Goal: Task Accomplishment & Management: Use online tool/utility

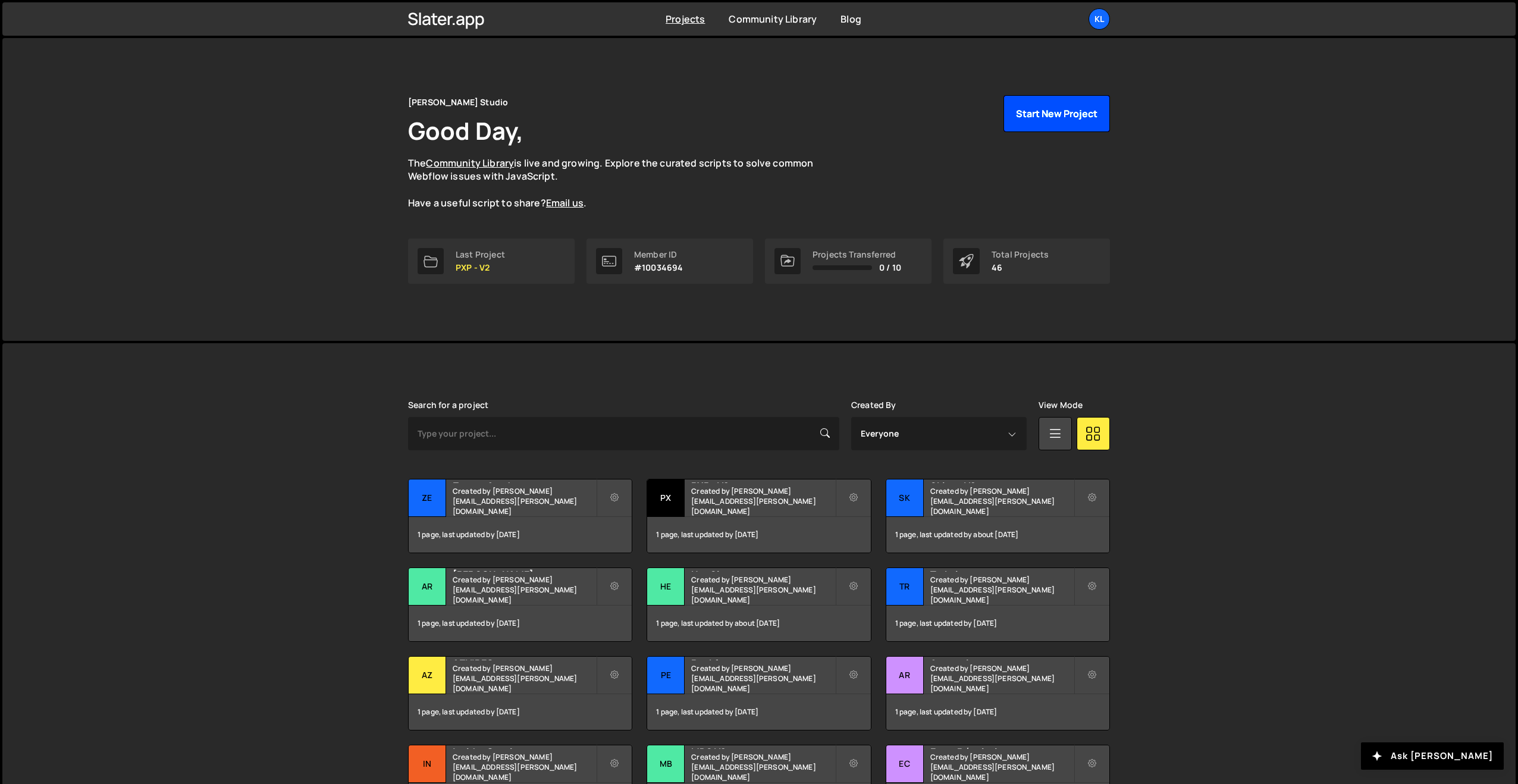
click at [1027, 129] on button "Start New Project" at bounding box center [1057, 114] width 107 height 37
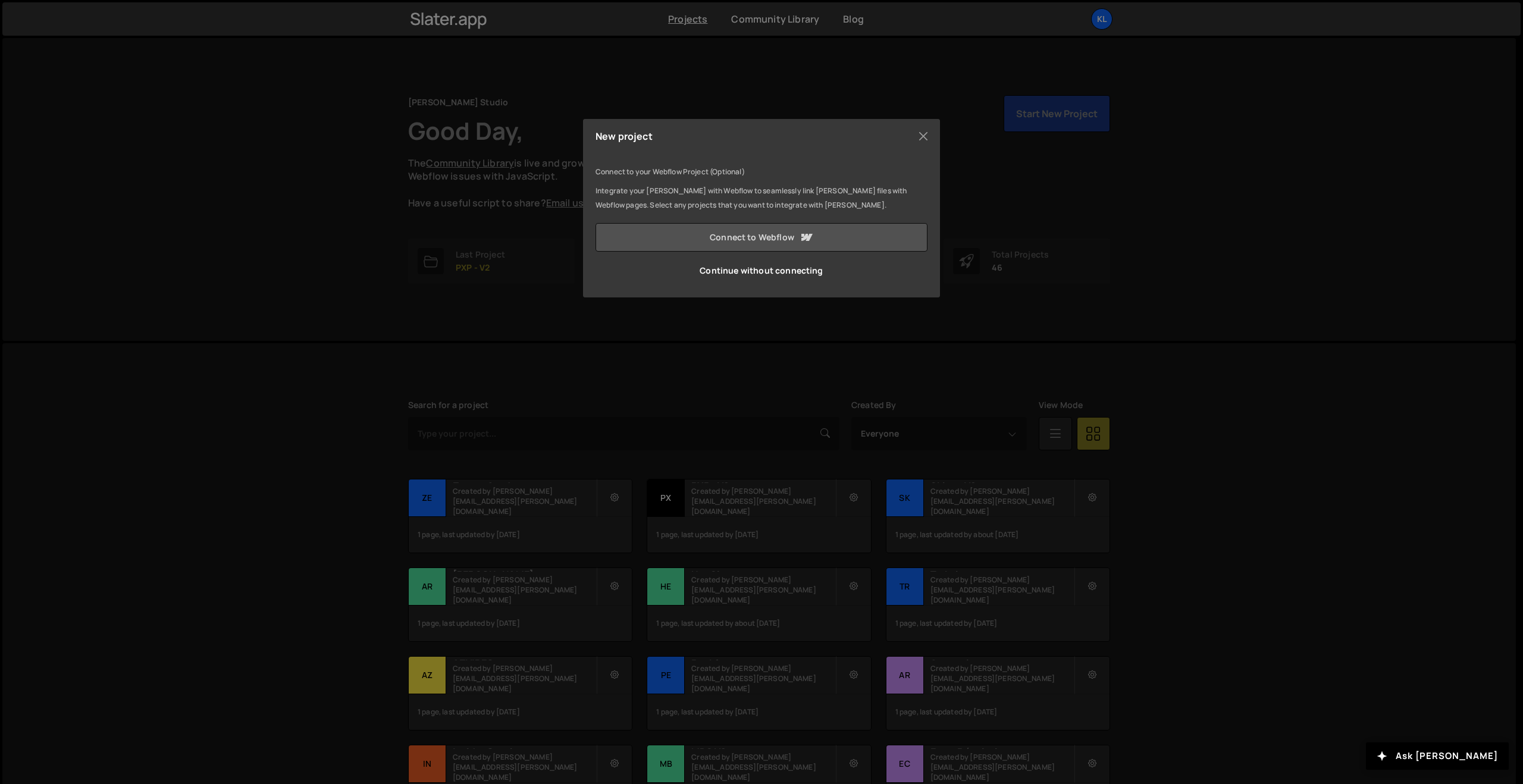
click at [738, 235] on link "Connect to Webflow" at bounding box center [761, 237] width 332 height 29
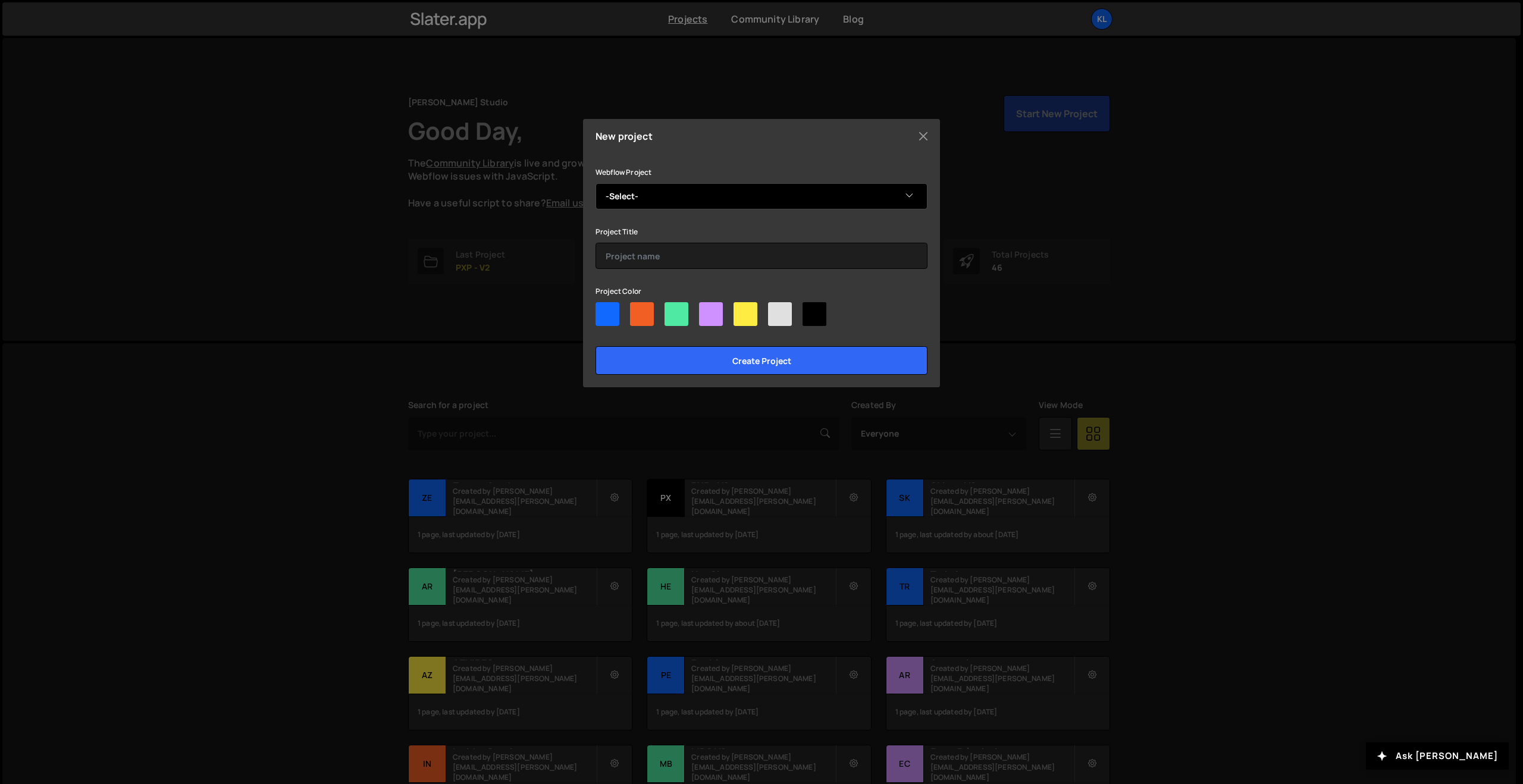
click at [693, 199] on select "-Select- Striker" at bounding box center [761, 196] width 332 height 26
select select "68b988ef723cb1d54ac5092e"
click at [596, 183] on select "-Select- Striker" at bounding box center [761, 196] width 332 height 26
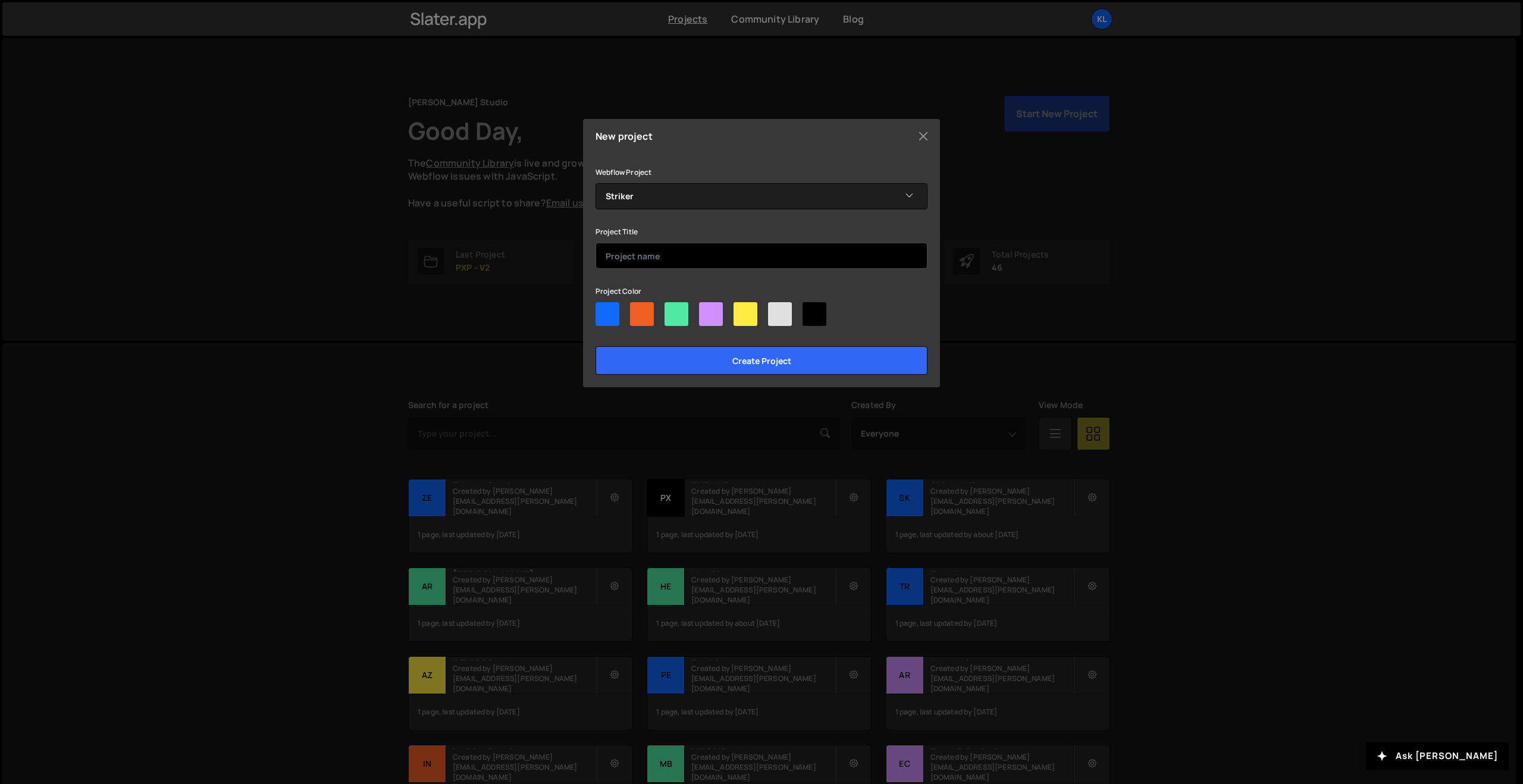
click at [659, 254] on input "text" at bounding box center [761, 256] width 332 height 26
click at [752, 313] on div at bounding box center [745, 314] width 24 height 24
click at [741, 310] on input"] "radio" at bounding box center [737, 306] width 8 height 8
radio input"] "true"
drag, startPoint x: 748, startPoint y: 311, endPoint x: 714, endPoint y: 272, distance: 51.7
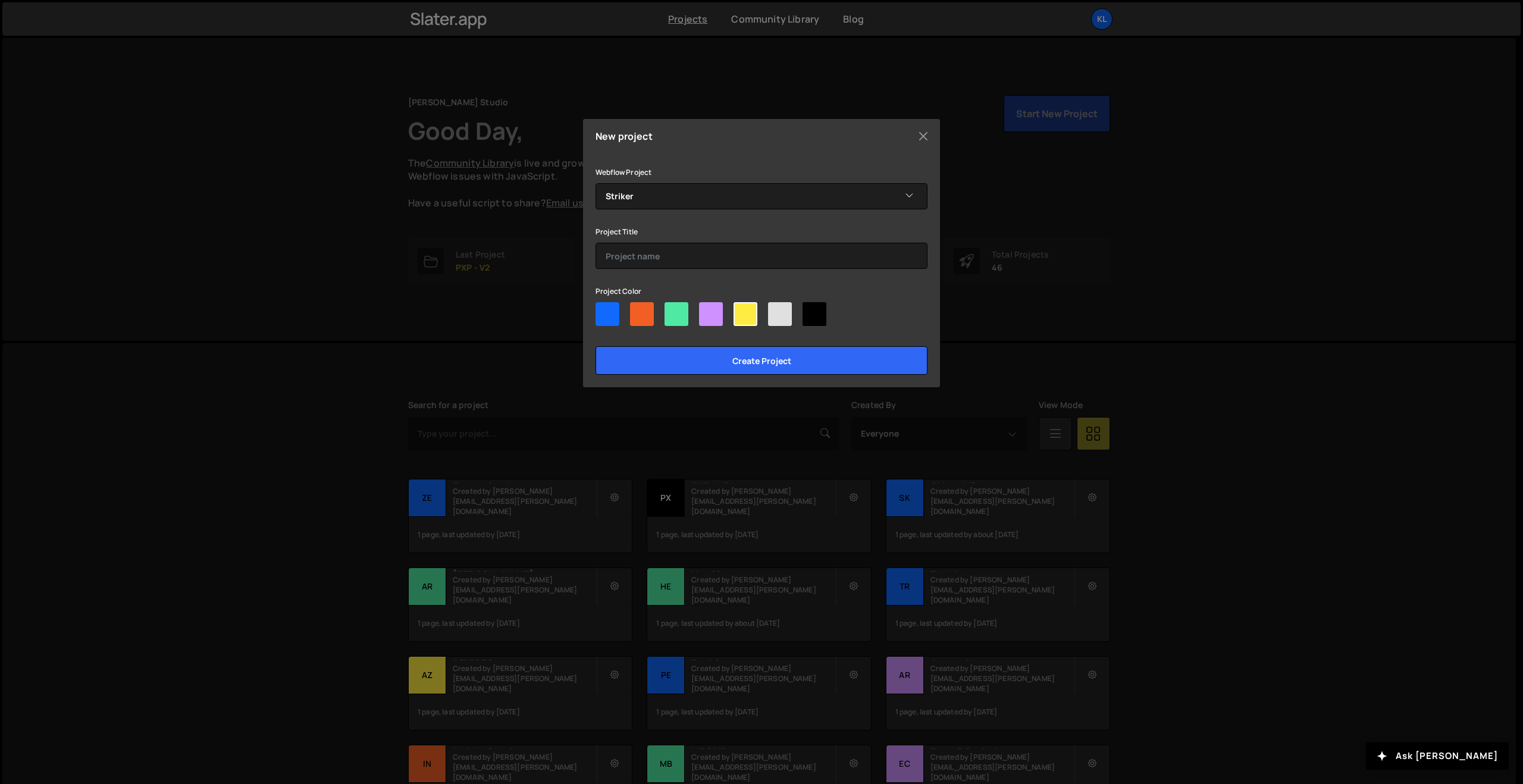
click at [747, 311] on div at bounding box center [745, 314] width 24 height 24
click at [741, 310] on input"] "radio" at bounding box center [737, 306] width 8 height 8
click at [661, 246] on input "text" at bounding box center [761, 256] width 332 height 26
type input "Striker"
click at [739, 373] on div "New project Connect to your Webflow Project (Optional) Integrate your Slater wi…" at bounding box center [762, 253] width 357 height 268
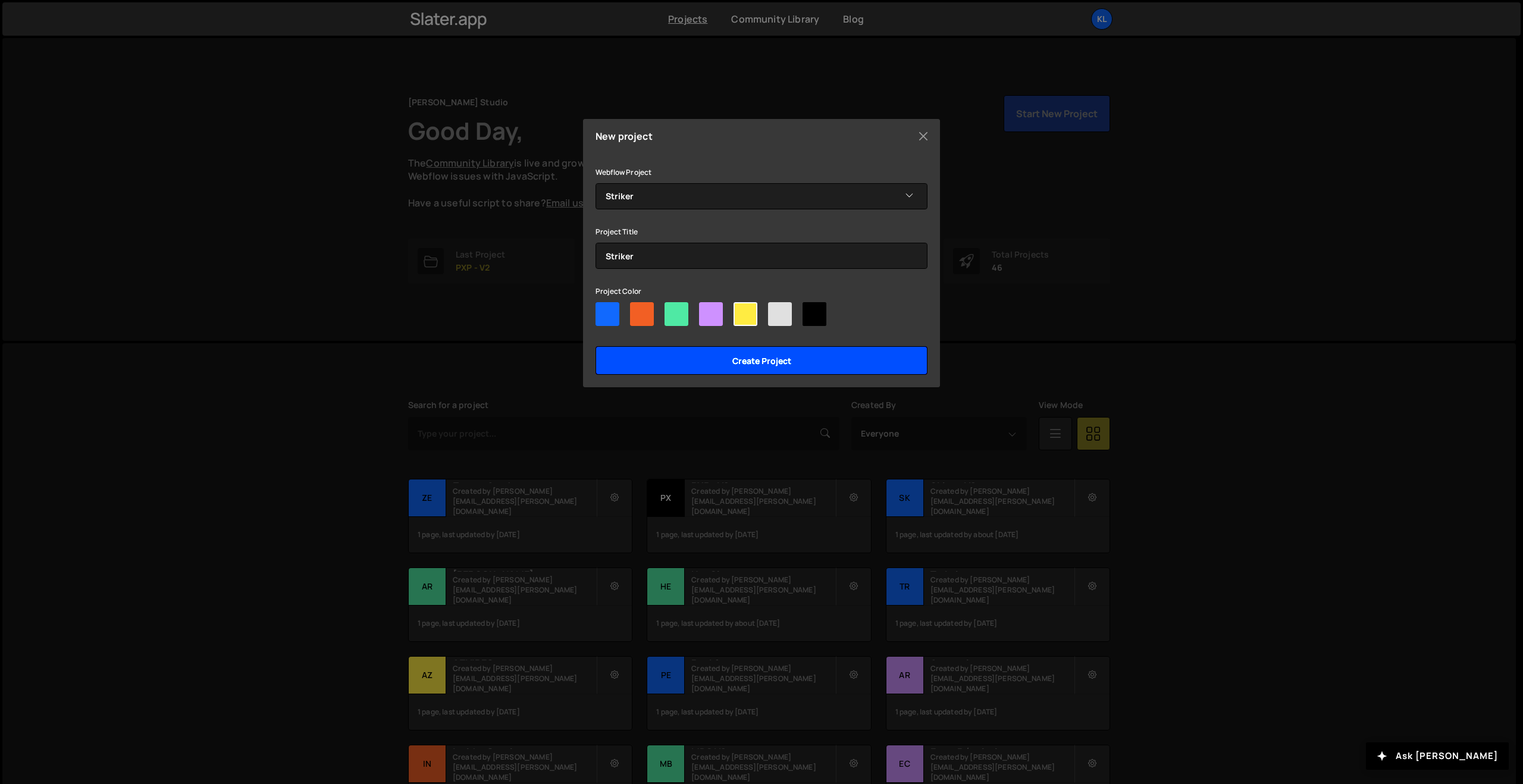
click at [741, 366] on input "Create project" at bounding box center [761, 360] width 332 height 29
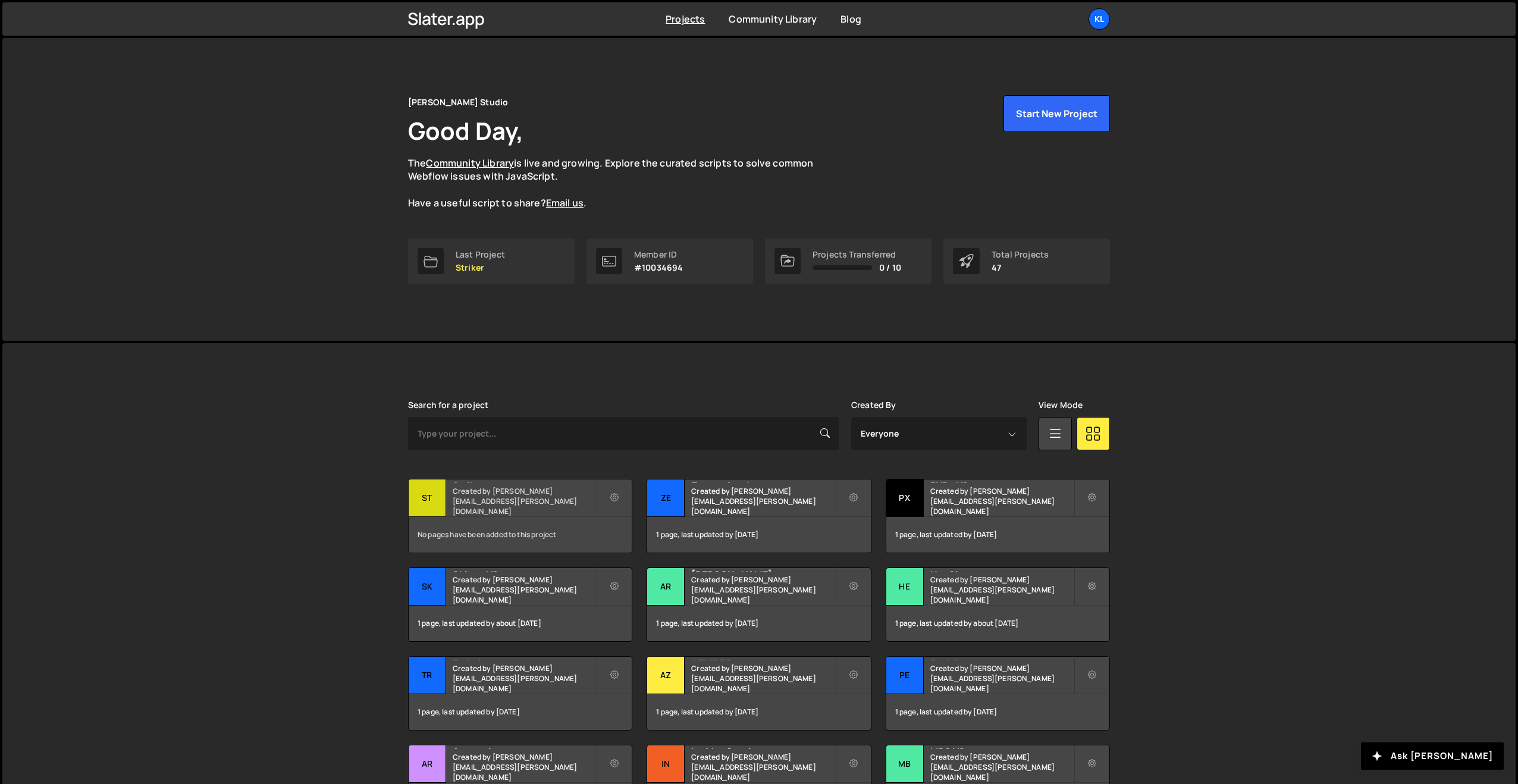
click at [479, 483] on h2 "Striker" at bounding box center [524, 481] width 143 height 4
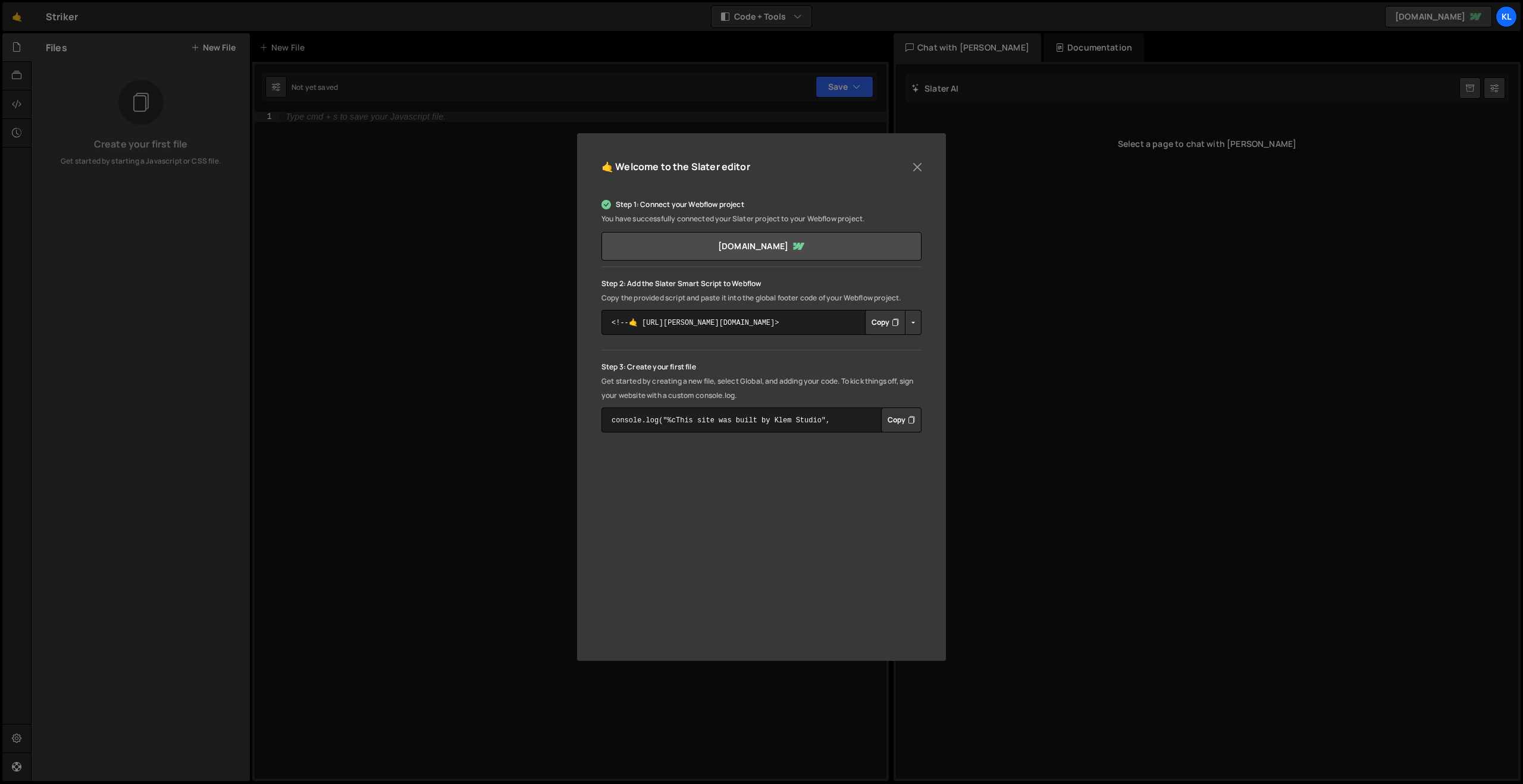
click at [929, 167] on div "🤙 Welcome to the Slater editor Step 1: Connect your Webflow project You have su…" at bounding box center [761, 397] width 369 height 527
click at [922, 167] on button "Close" at bounding box center [917, 167] width 18 height 18
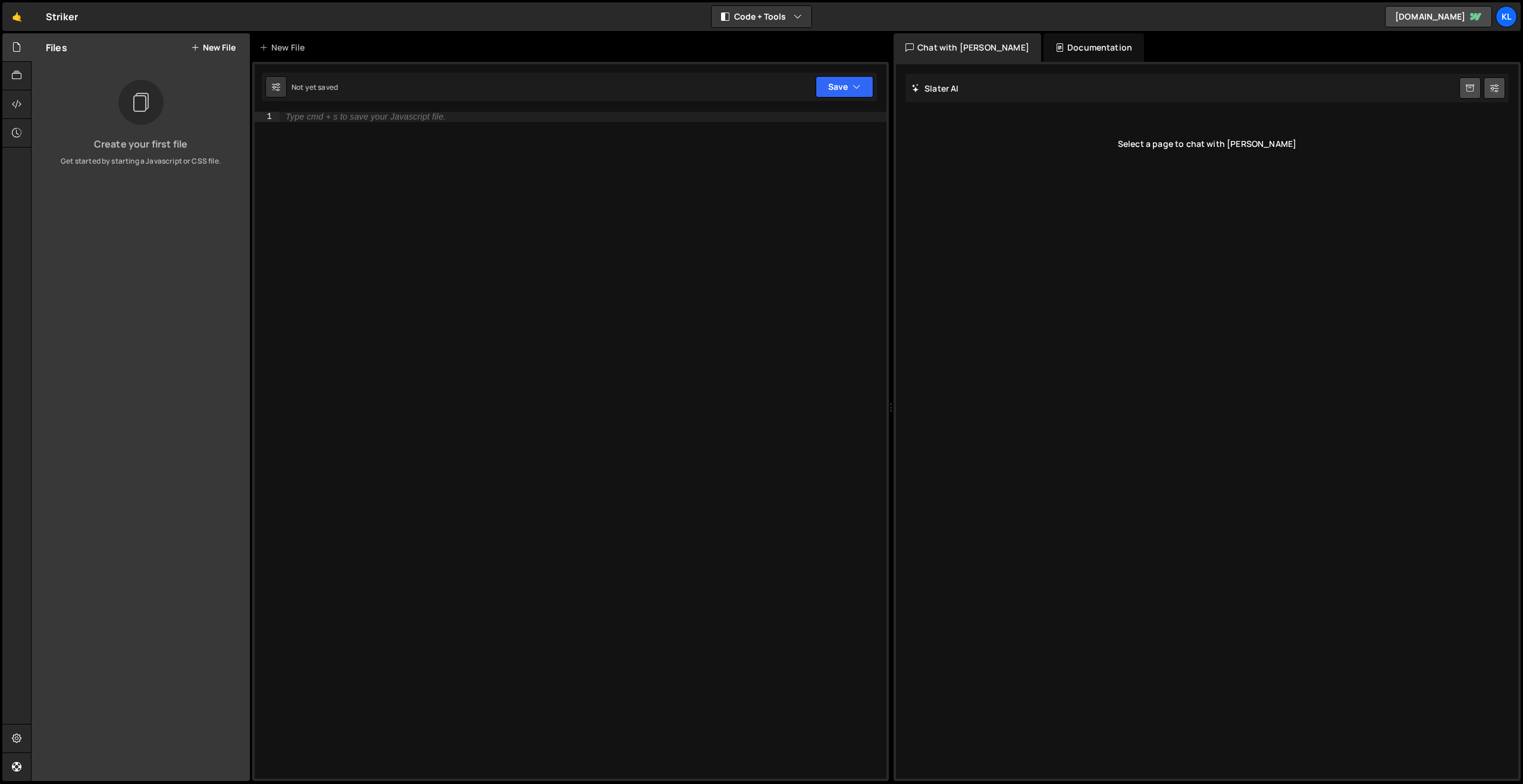
click at [202, 48] on button "New File" at bounding box center [213, 47] width 45 height 9
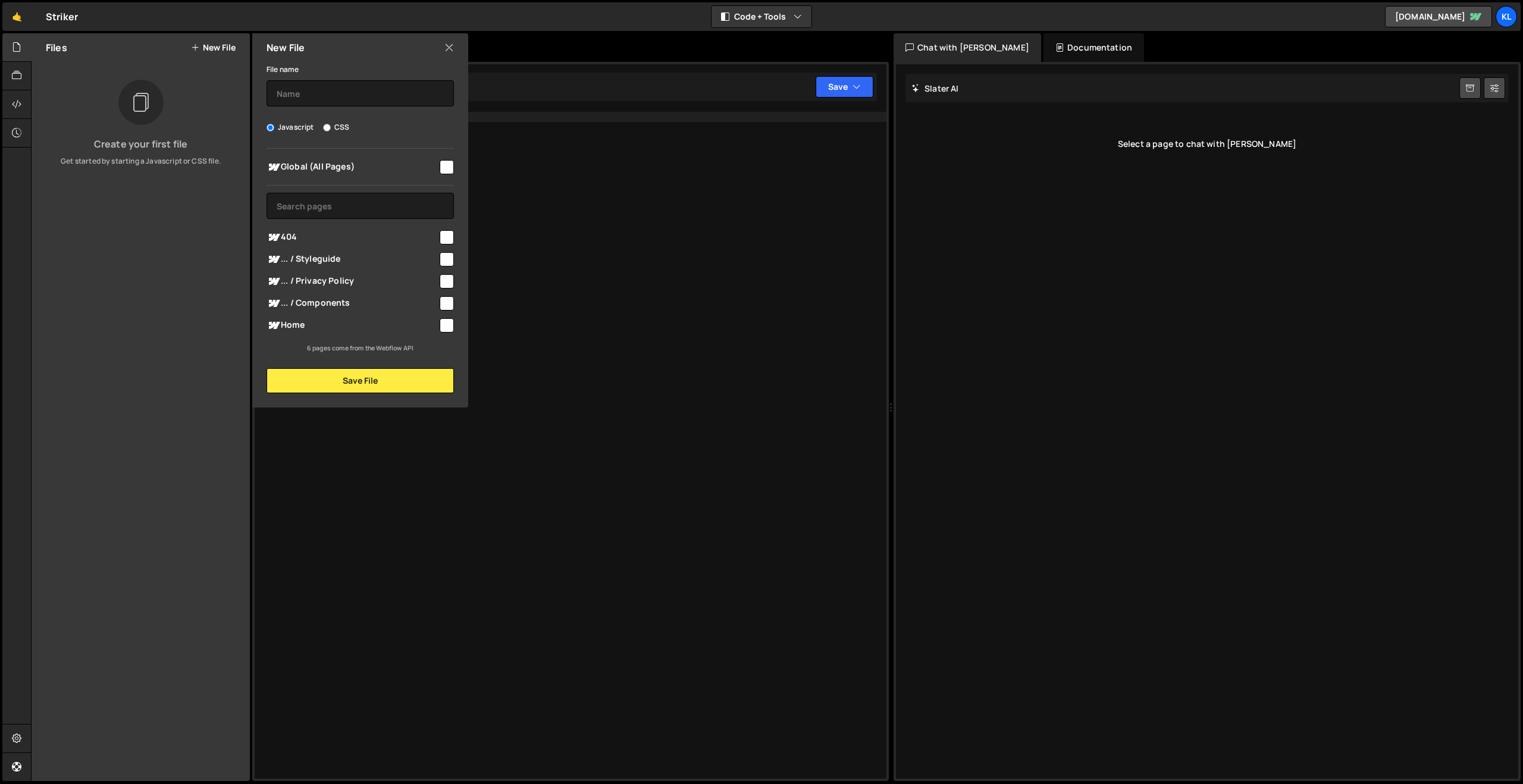
click at [203, 49] on button "New File" at bounding box center [213, 47] width 45 height 9
click at [336, 85] on input "text" at bounding box center [360, 94] width 187 height 26
type input "script"
click at [447, 164] on input "checkbox" at bounding box center [446, 167] width 14 height 14
checkbox input "true"
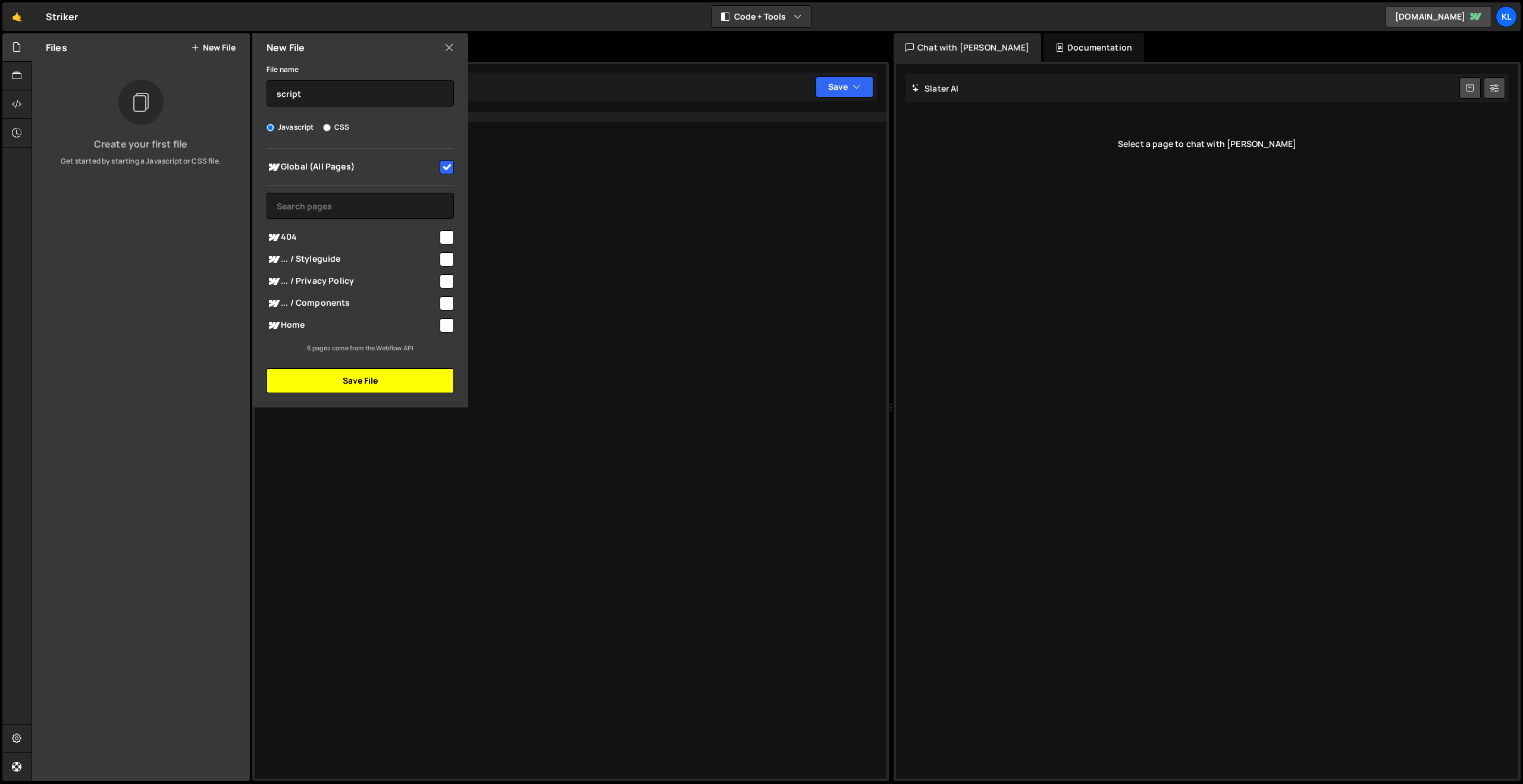
click at [382, 376] on button "Save File" at bounding box center [360, 380] width 187 height 25
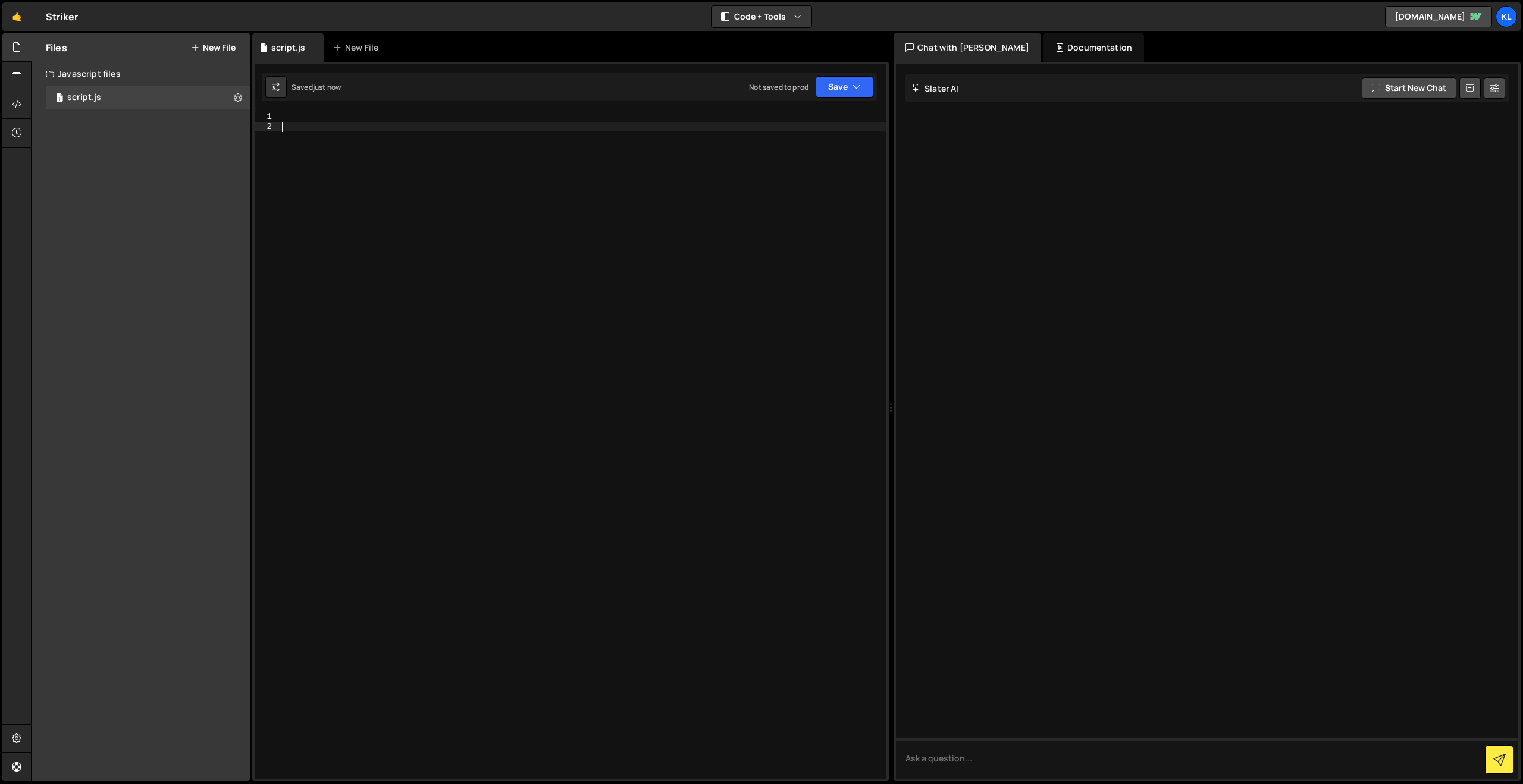
click at [439, 186] on div at bounding box center [583, 455] width 607 height 687
drag, startPoint x: 416, startPoint y: 140, endPoint x: 414, endPoint y: 127, distance: 13.2
click at [416, 140] on div at bounding box center [583, 455] width 607 height 687
click at [413, 125] on div at bounding box center [583, 455] width 607 height 687
click at [416, 118] on div at bounding box center [583, 455] width 607 height 687
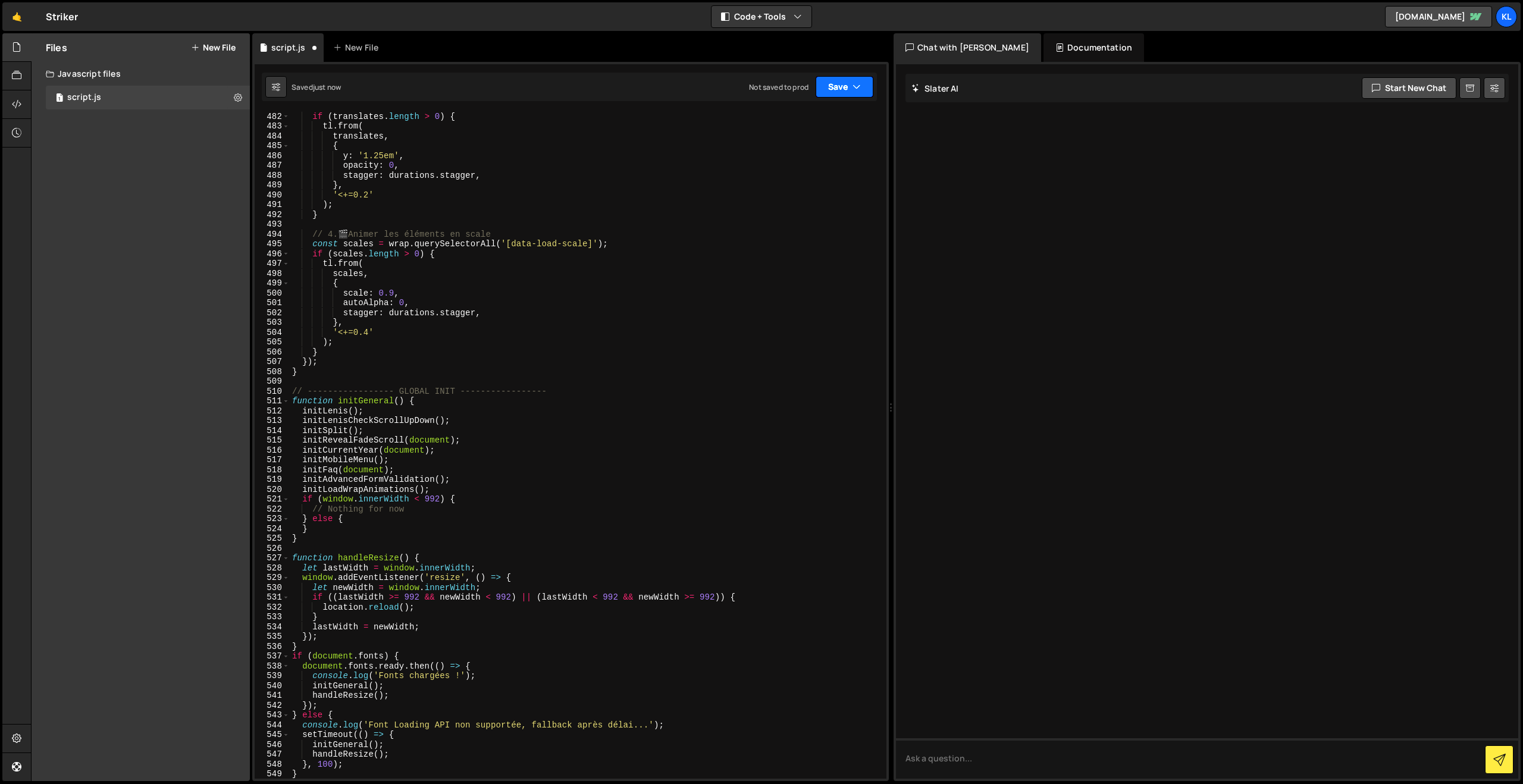
drag, startPoint x: 829, startPoint y: 89, endPoint x: 821, endPoint y: 135, distance: 46.7
click at [829, 89] on button "Save" at bounding box center [845, 87] width 58 height 22
click at [811, 157] on div "Save to Production S" at bounding box center [804, 154] width 124 height 12
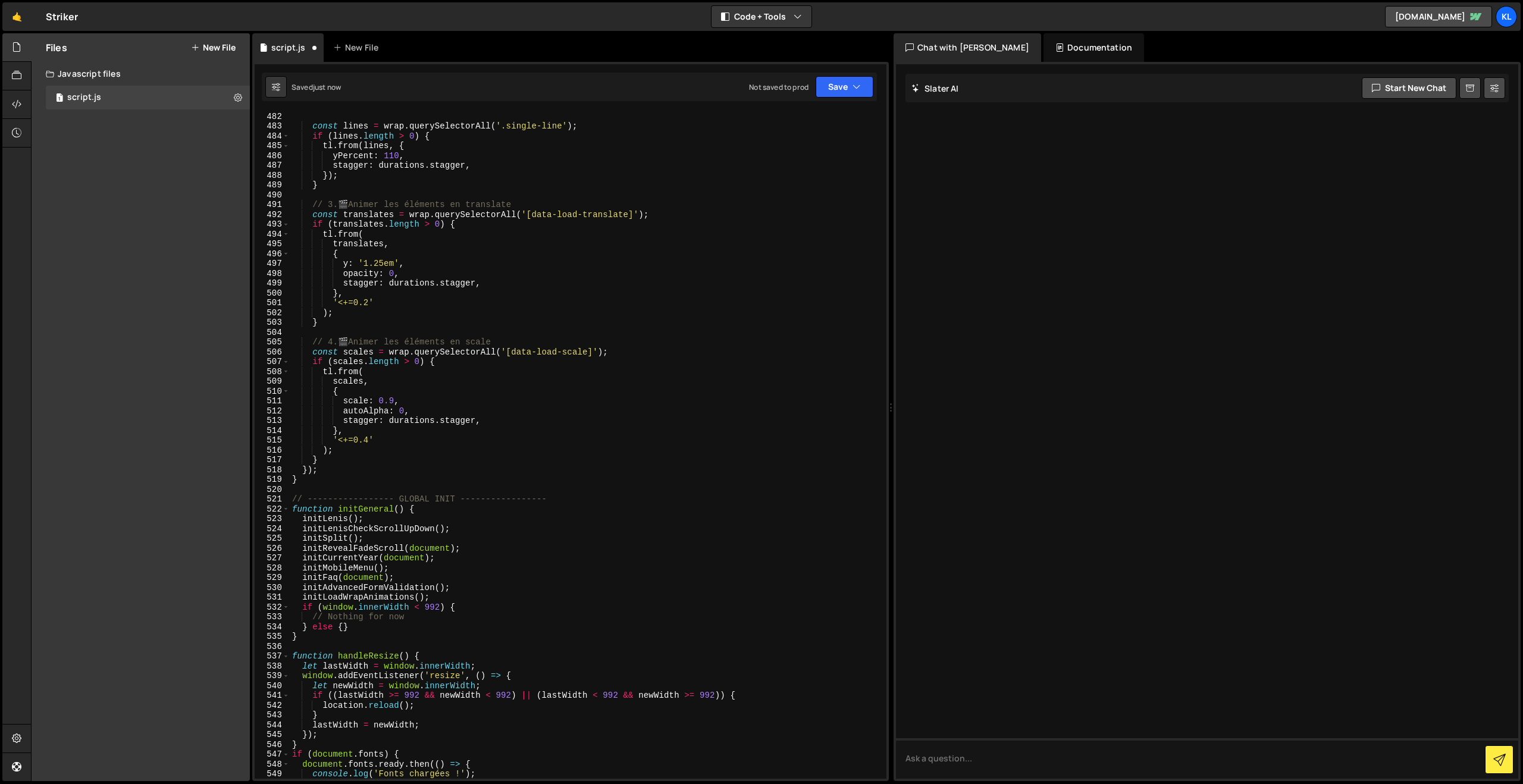
scroll to position [4720, 0]
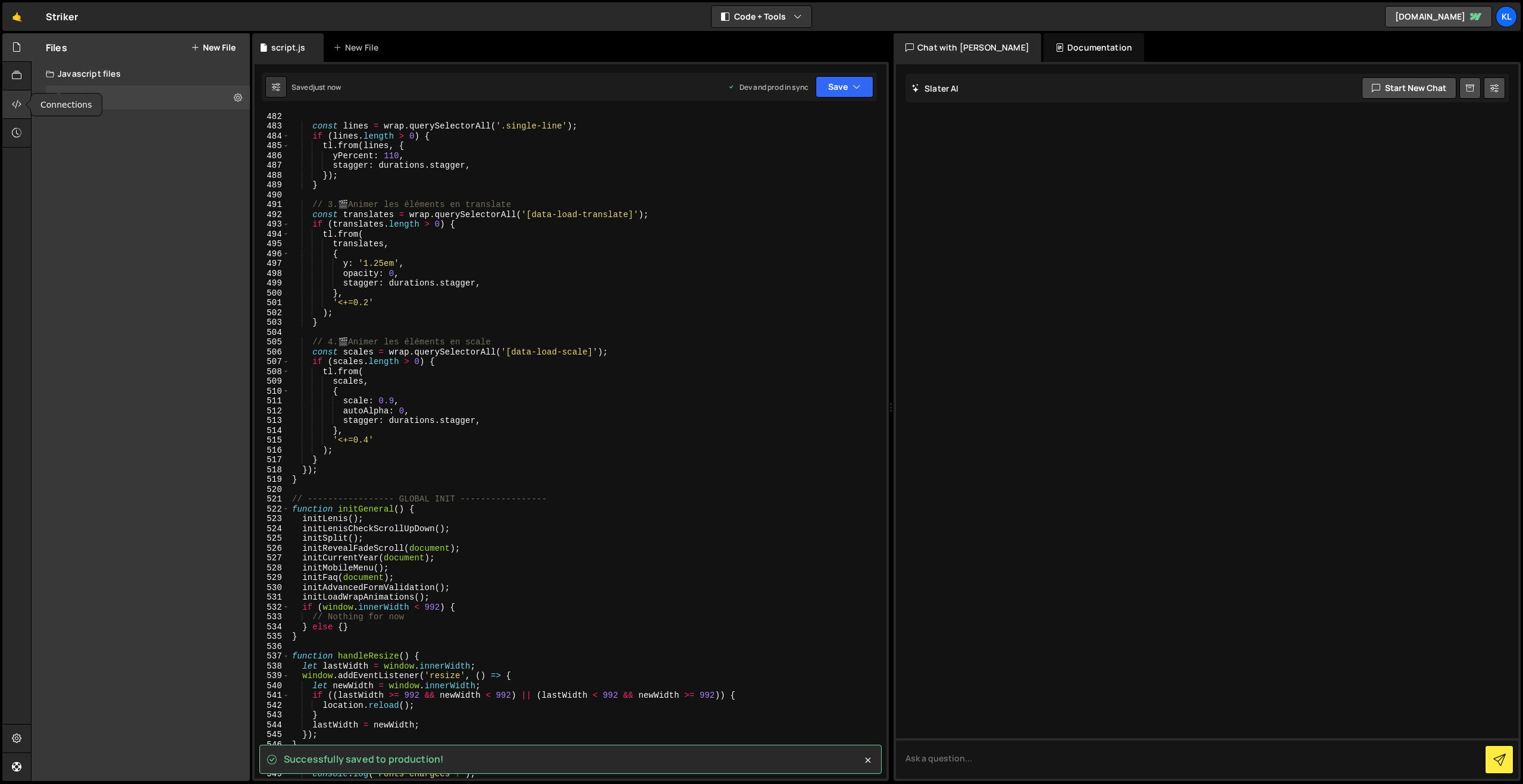
click at [8, 110] on div at bounding box center [17, 104] width 29 height 29
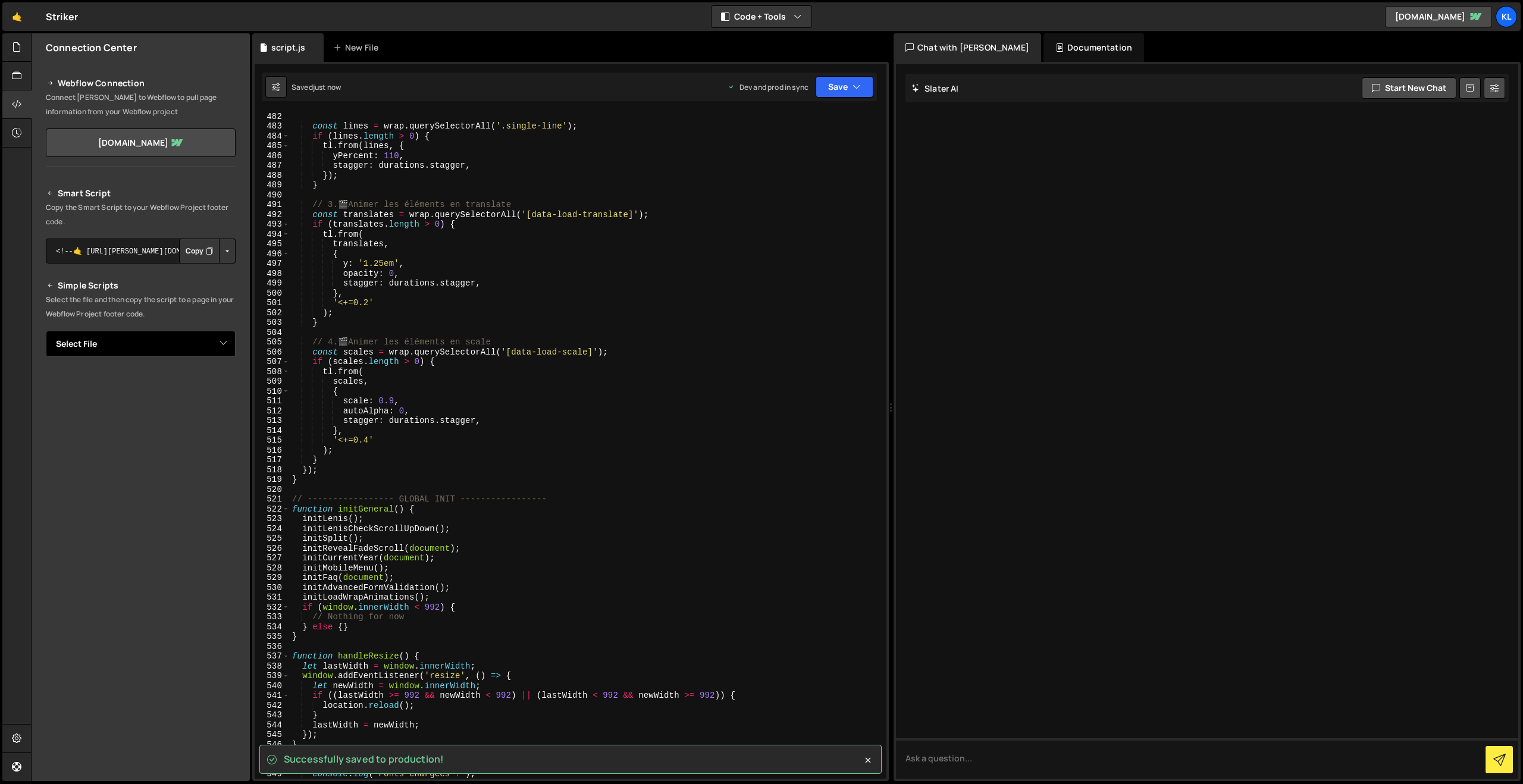
click at [194, 332] on select "Select File script.js" at bounding box center [140, 344] width 190 height 26
select select "45965"
click at [46, 331] on select "Select File script.js" at bounding box center [140, 344] width 190 height 26
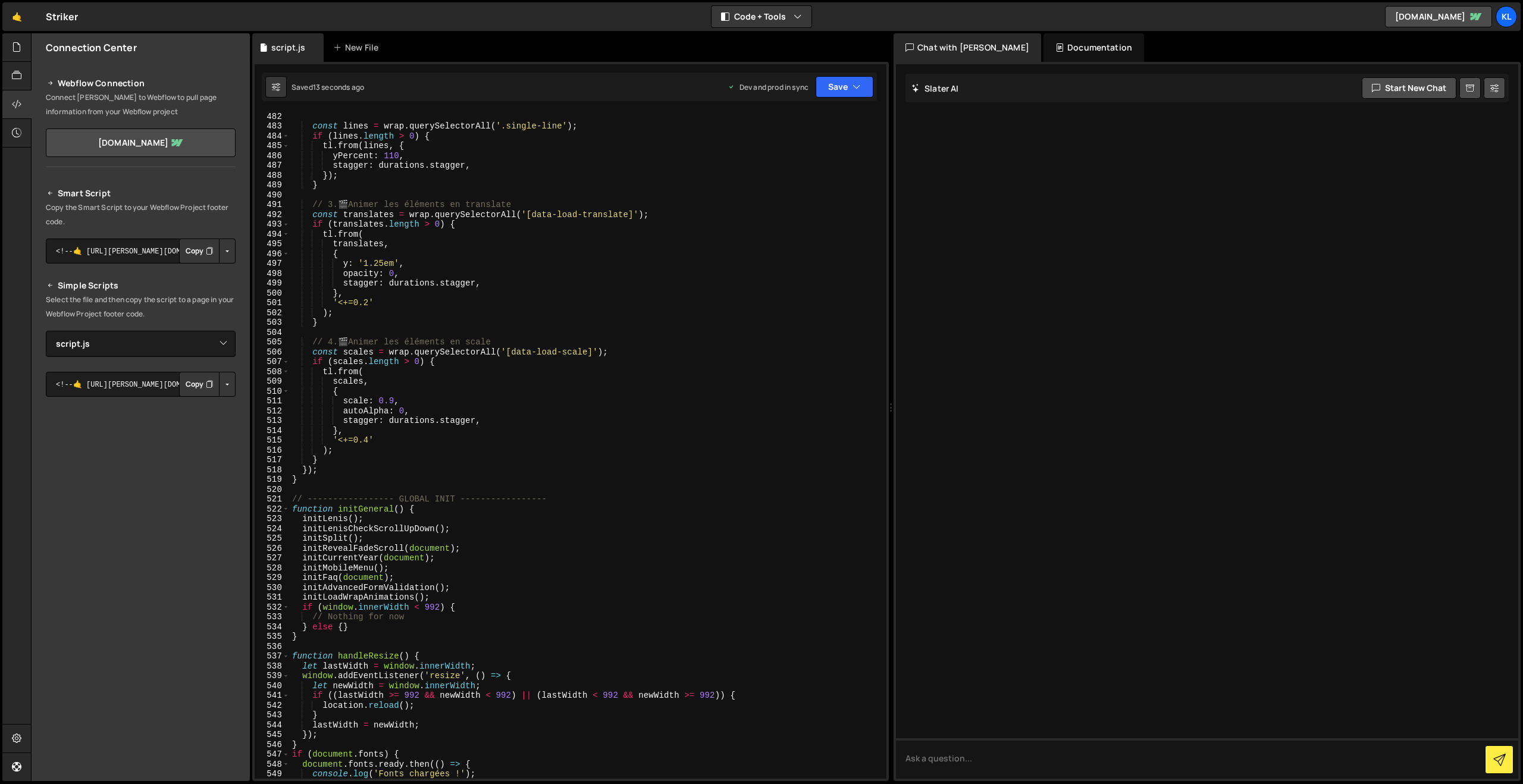
click at [204, 380] on button "Copy" at bounding box center [200, 384] width 40 height 25
